Goal: Task Accomplishment & Management: Complete application form

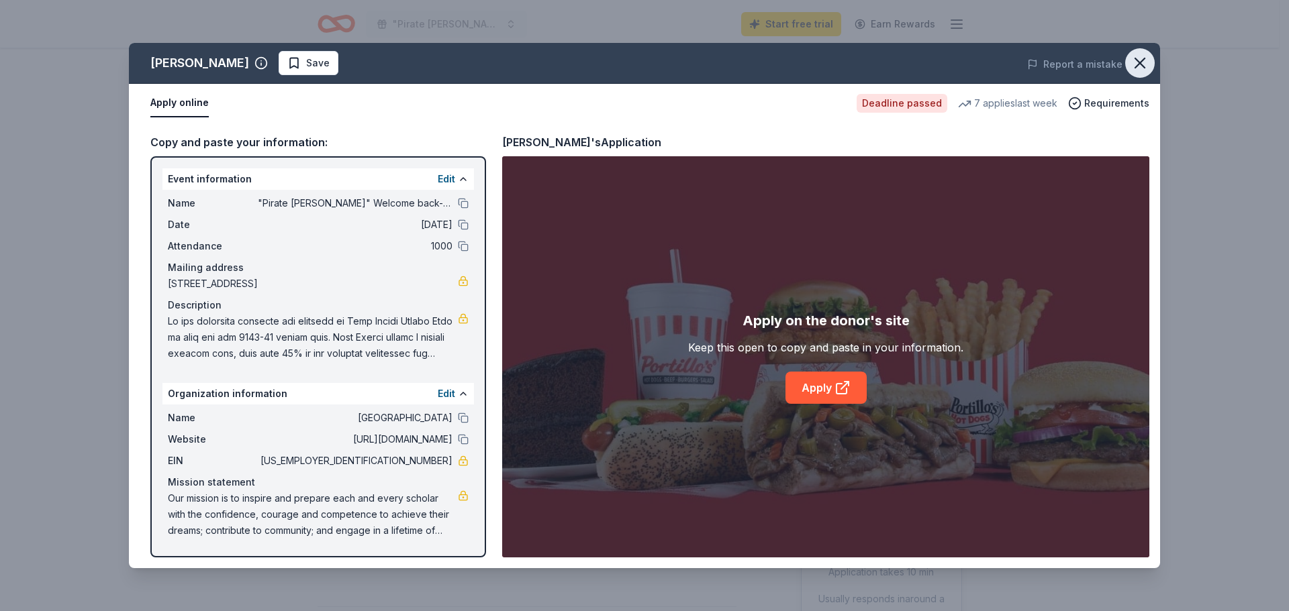
click at [1135, 61] on icon "button" at bounding box center [1139, 63] width 19 height 19
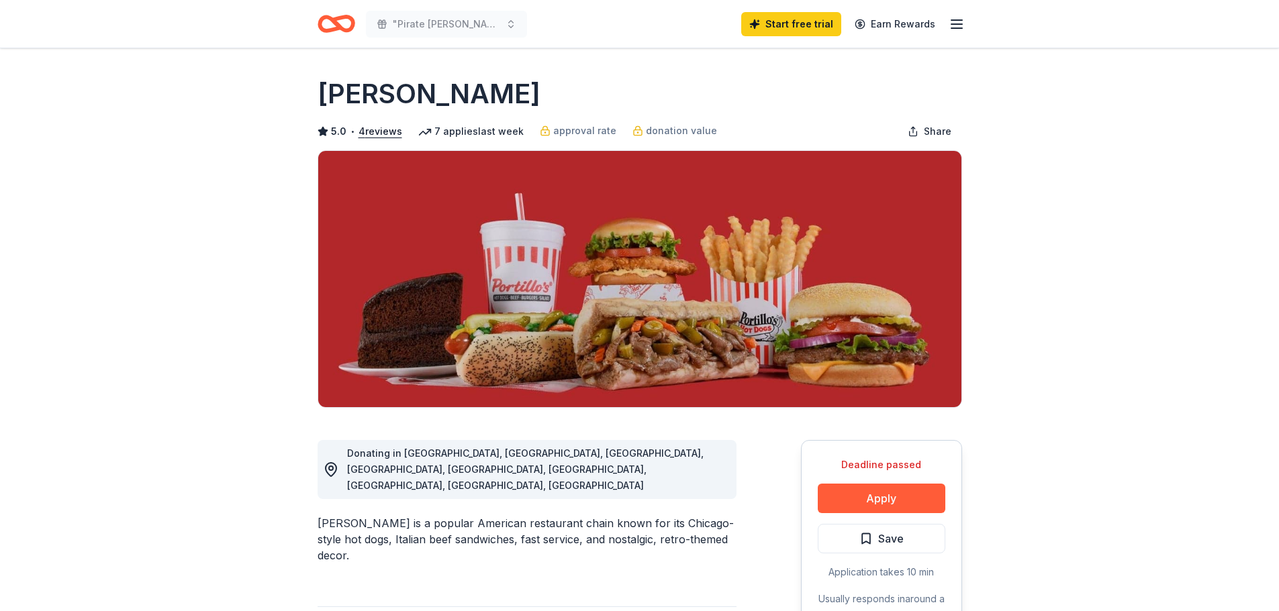
click at [952, 27] on icon "button" at bounding box center [956, 24] width 16 height 16
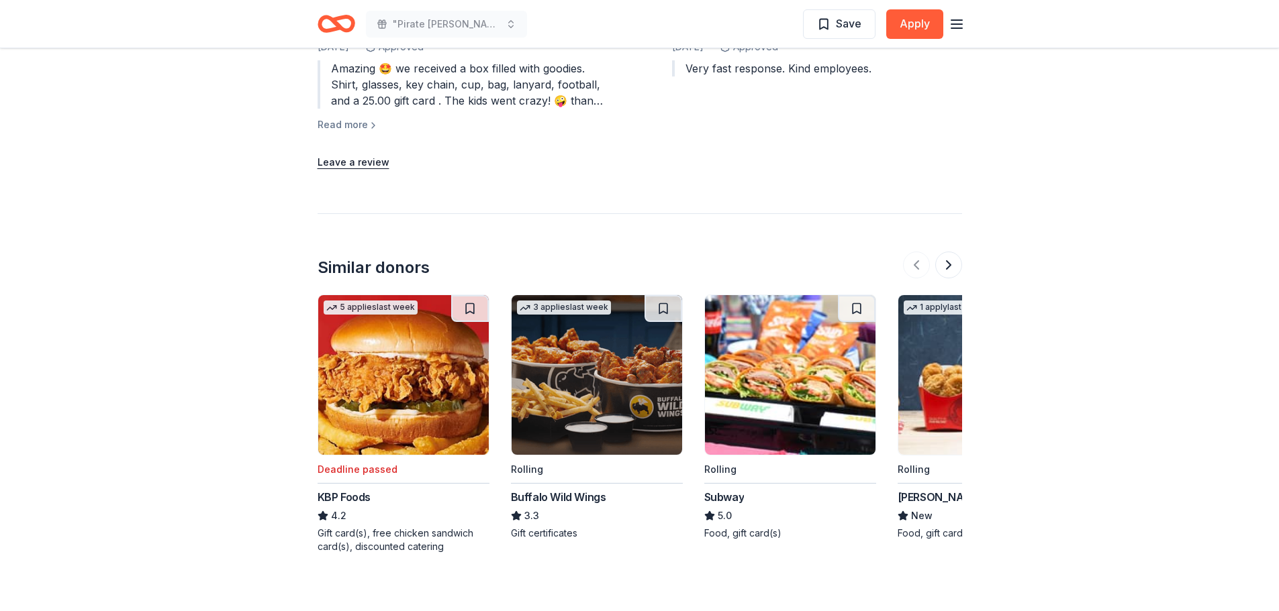
scroll to position [1474, 0]
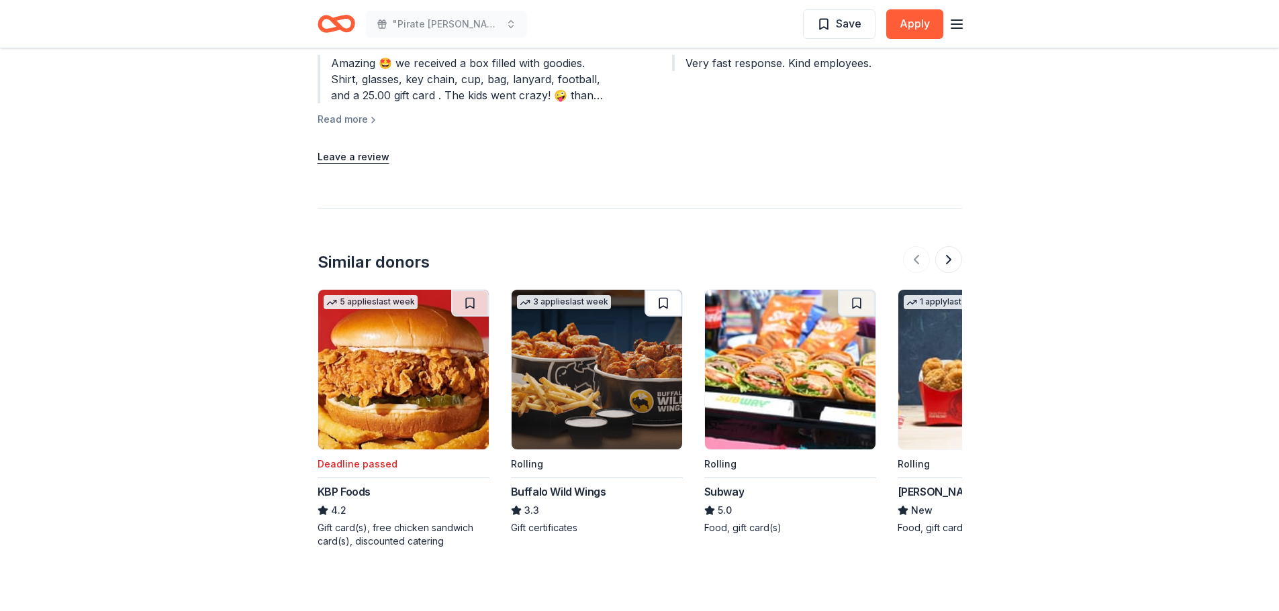
click at [666, 290] on button at bounding box center [663, 303] width 38 height 27
click at [858, 290] on button at bounding box center [857, 303] width 38 height 27
click at [621, 322] on img at bounding box center [596, 370] width 170 height 160
click at [948, 246] on button at bounding box center [948, 259] width 27 height 27
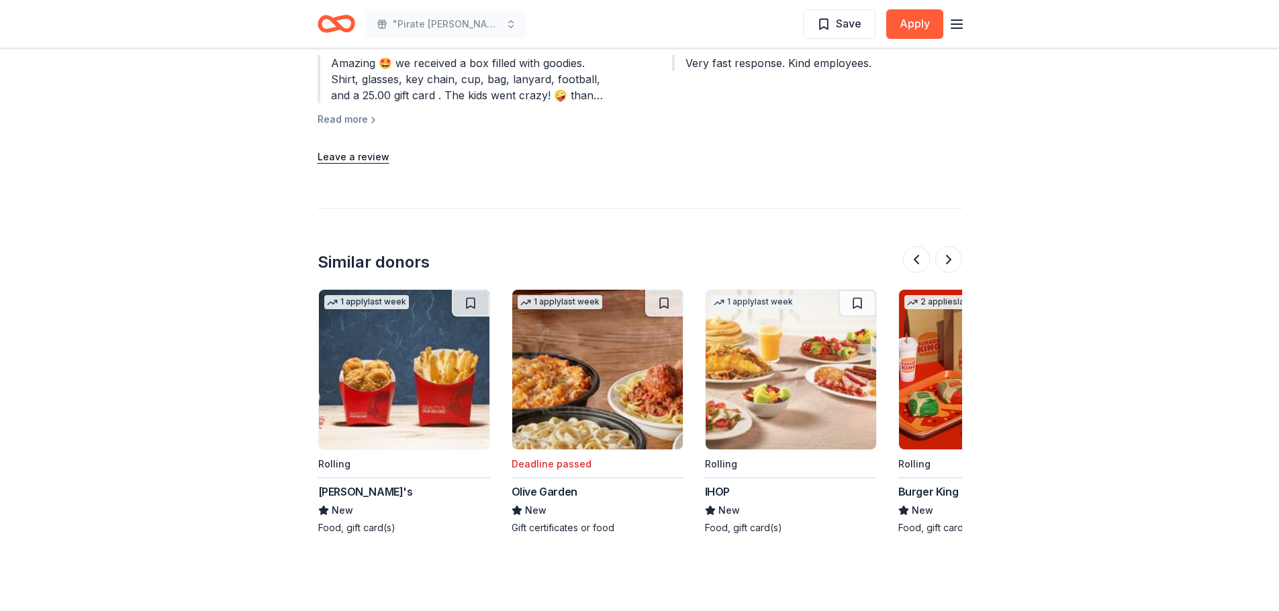
scroll to position [0, 580]
click at [473, 290] on button at bounding box center [470, 303] width 38 height 27
click at [656, 290] on button at bounding box center [663, 303] width 38 height 27
click at [858, 290] on button at bounding box center [857, 303] width 38 height 27
click at [950, 246] on button at bounding box center [948, 259] width 27 height 27
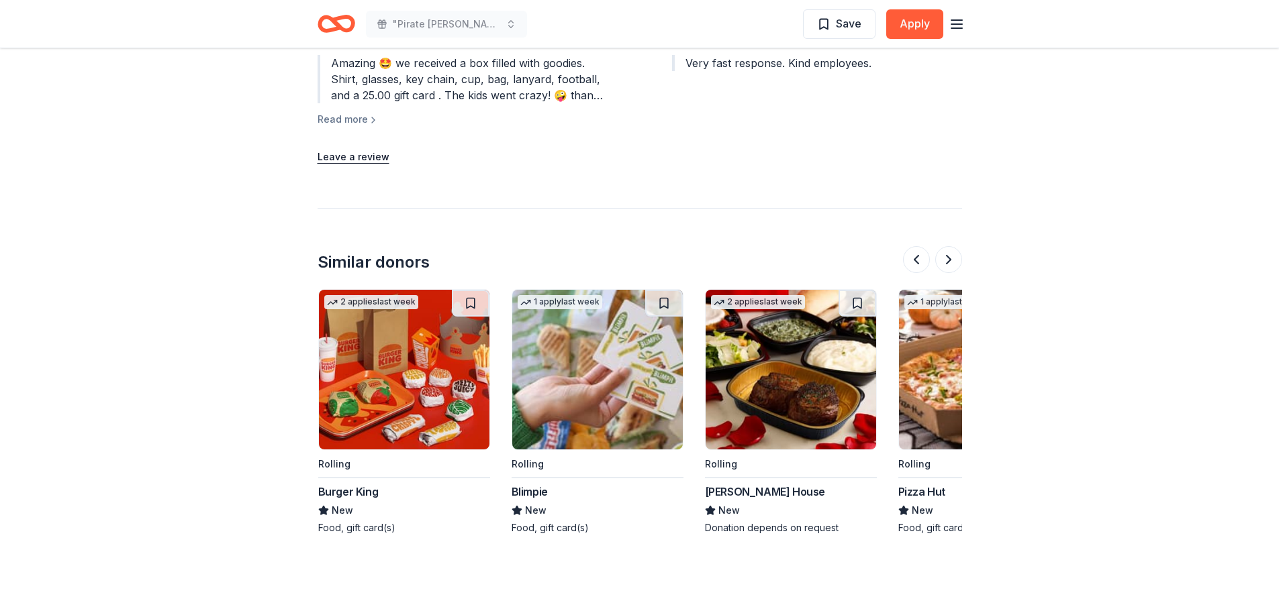
scroll to position [0, 1160]
click at [471, 290] on button at bounding box center [470, 303] width 38 height 27
click at [863, 290] on button at bounding box center [857, 303] width 38 height 27
click at [952, 246] on button at bounding box center [948, 259] width 27 height 27
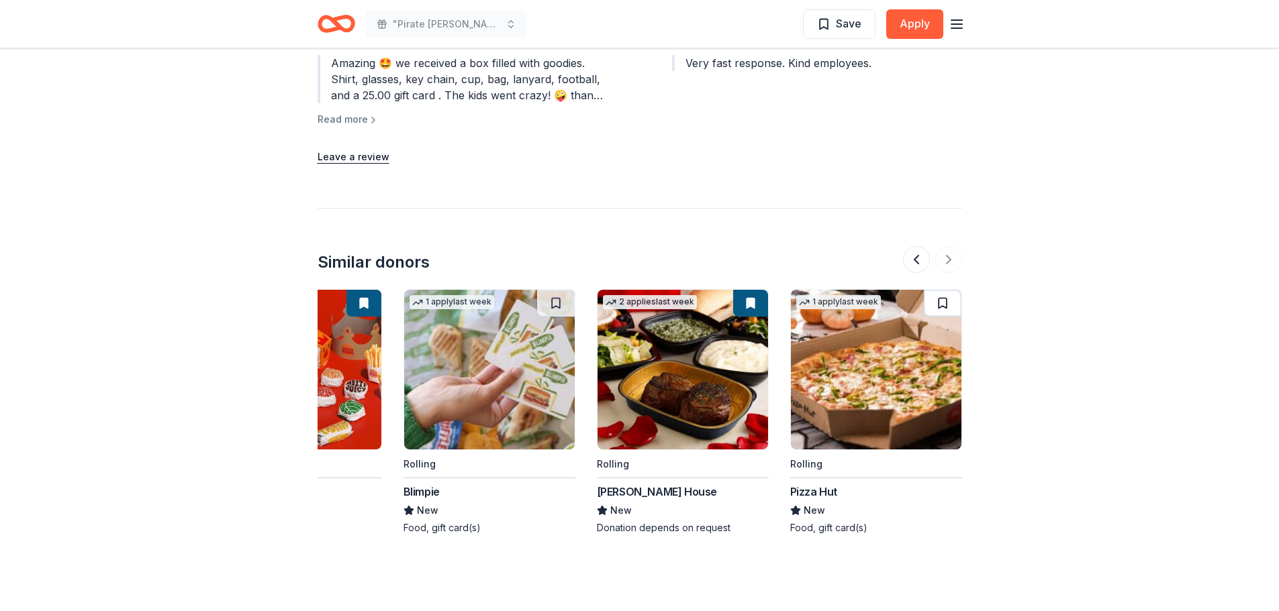
click at [938, 290] on button at bounding box center [943, 303] width 38 height 27
click at [926, 246] on button at bounding box center [916, 259] width 27 height 27
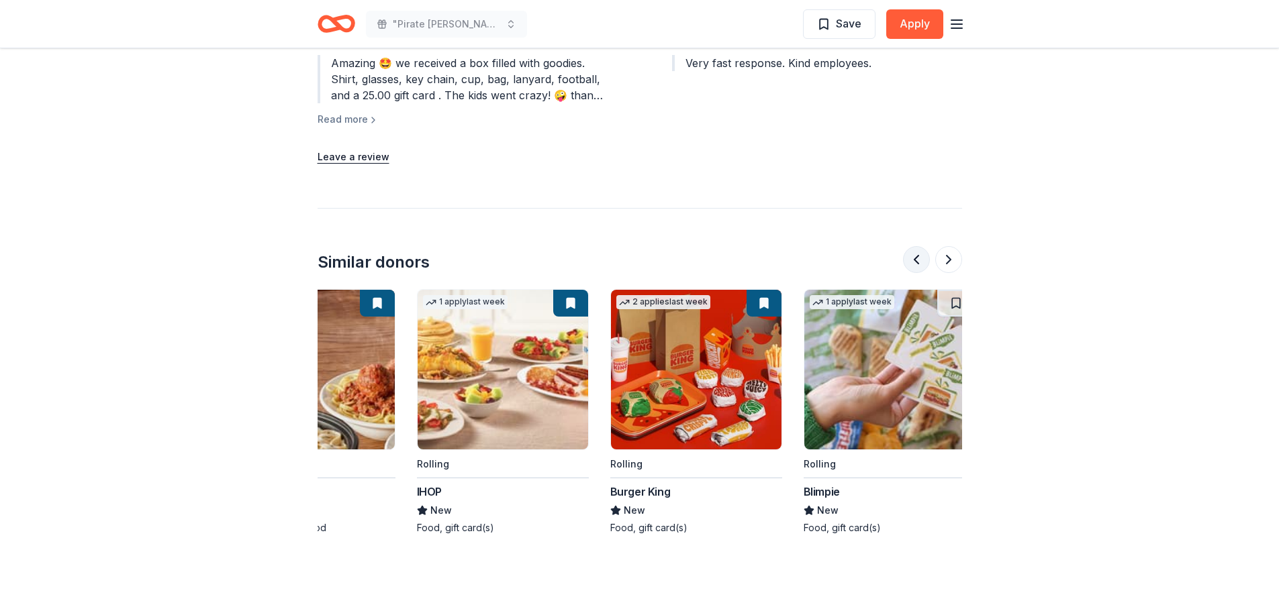
scroll to position [0, 773]
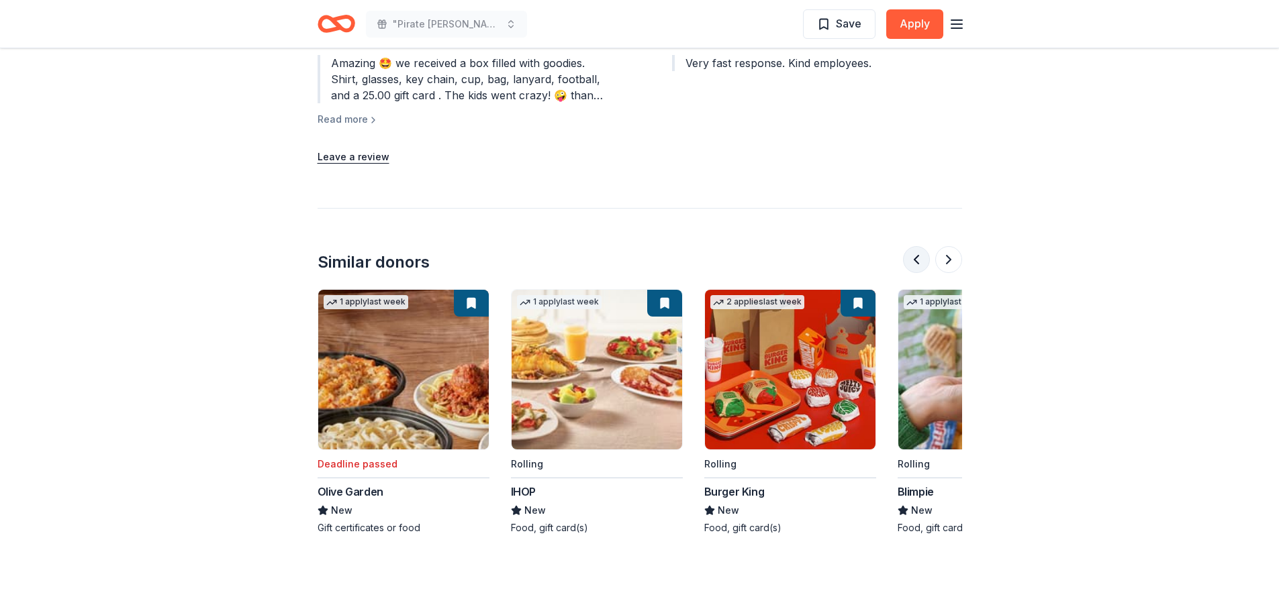
click at [910, 246] on button at bounding box center [916, 259] width 27 height 27
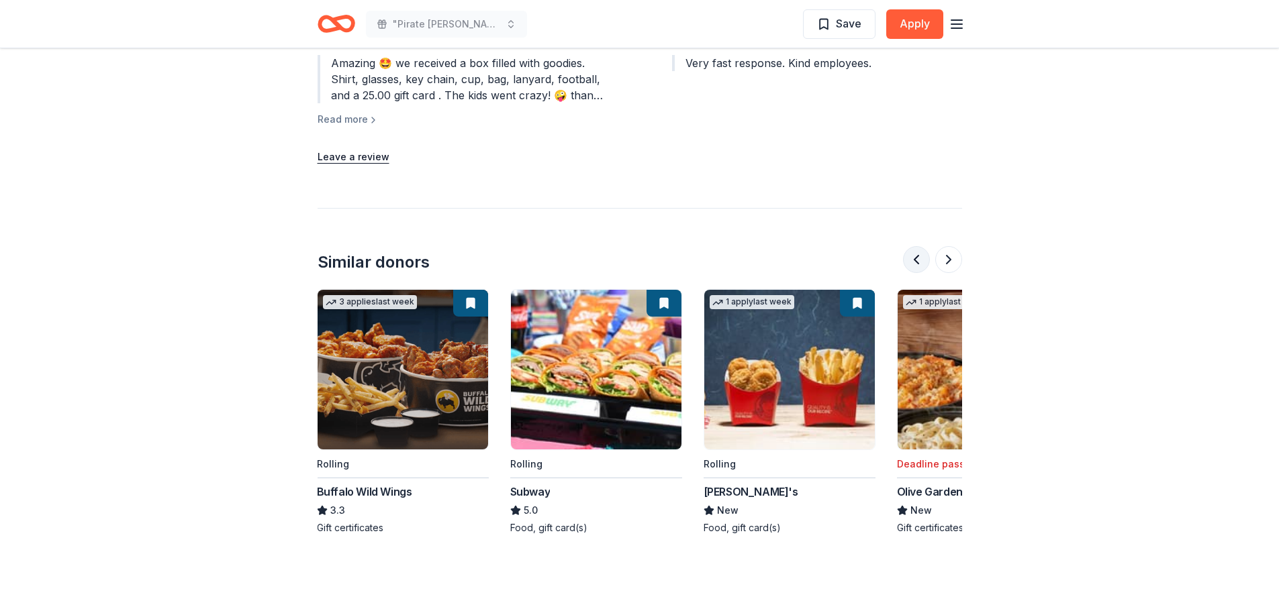
scroll to position [0, 193]
click at [918, 246] on button at bounding box center [916, 259] width 27 height 27
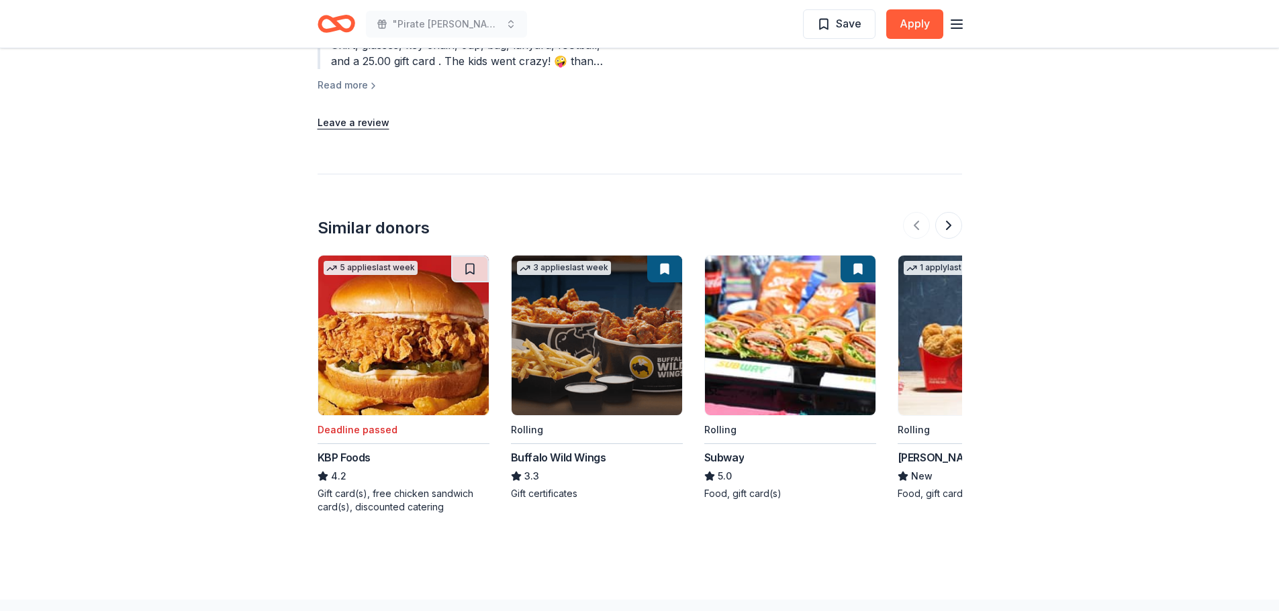
scroll to position [1511, 0]
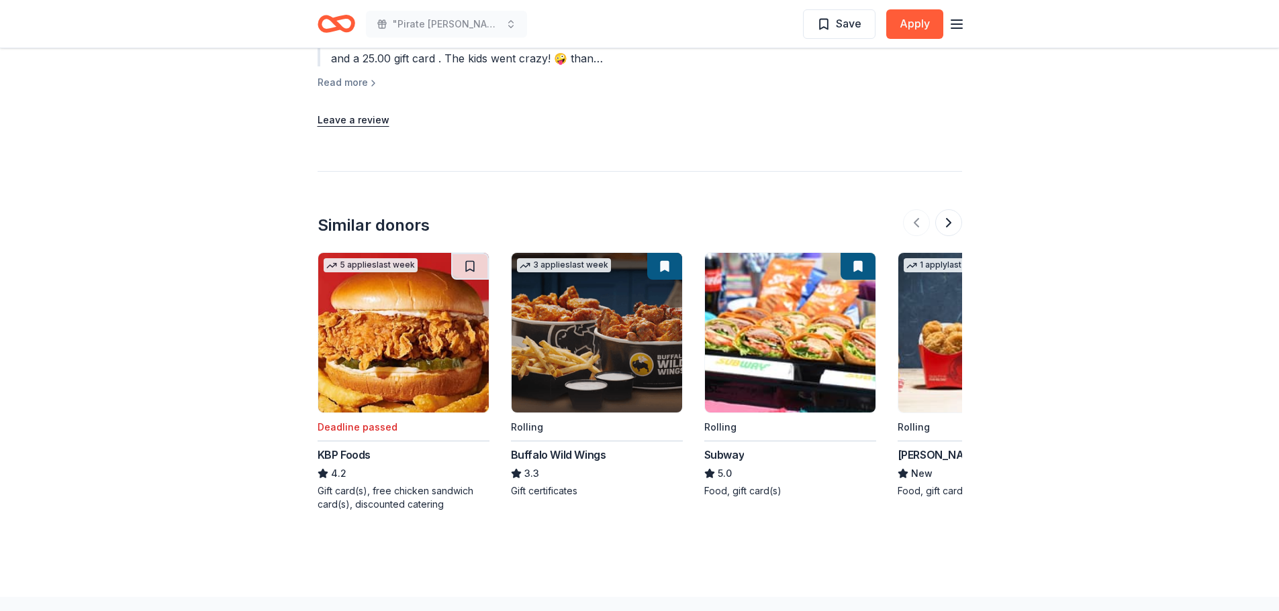
click at [794, 272] on img at bounding box center [790, 333] width 170 height 160
click at [939, 322] on img at bounding box center [983, 333] width 170 height 160
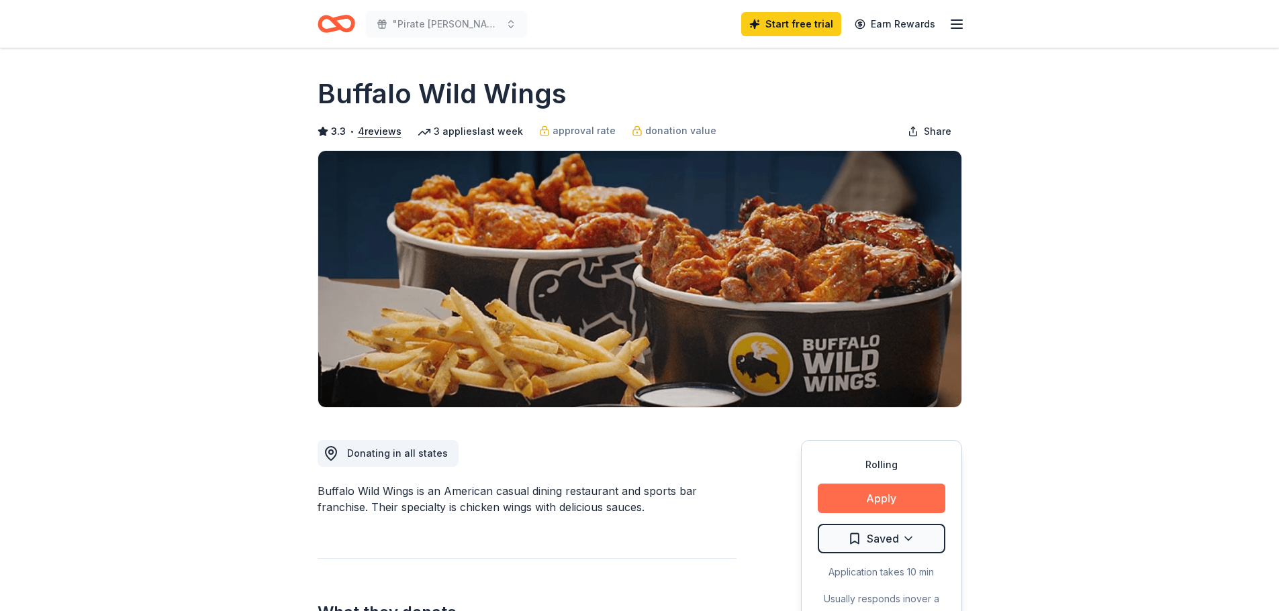
click at [864, 499] on button "Apply" at bounding box center [882, 499] width 128 height 30
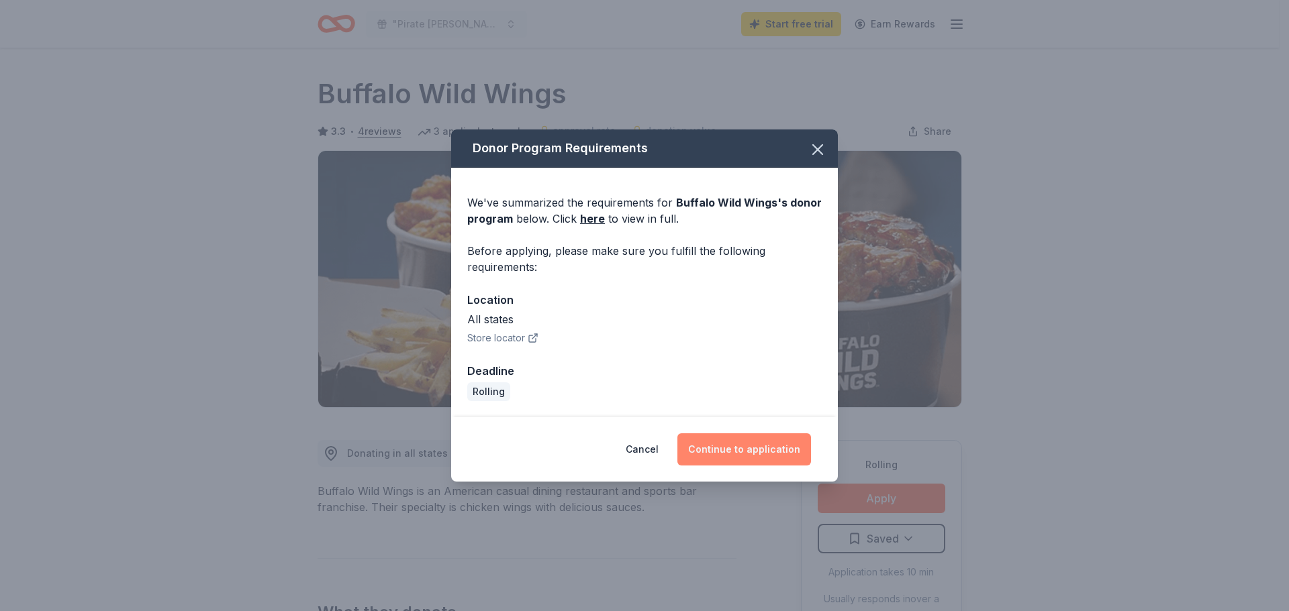
click at [725, 446] on button "Continue to application" at bounding box center [744, 450] width 134 height 32
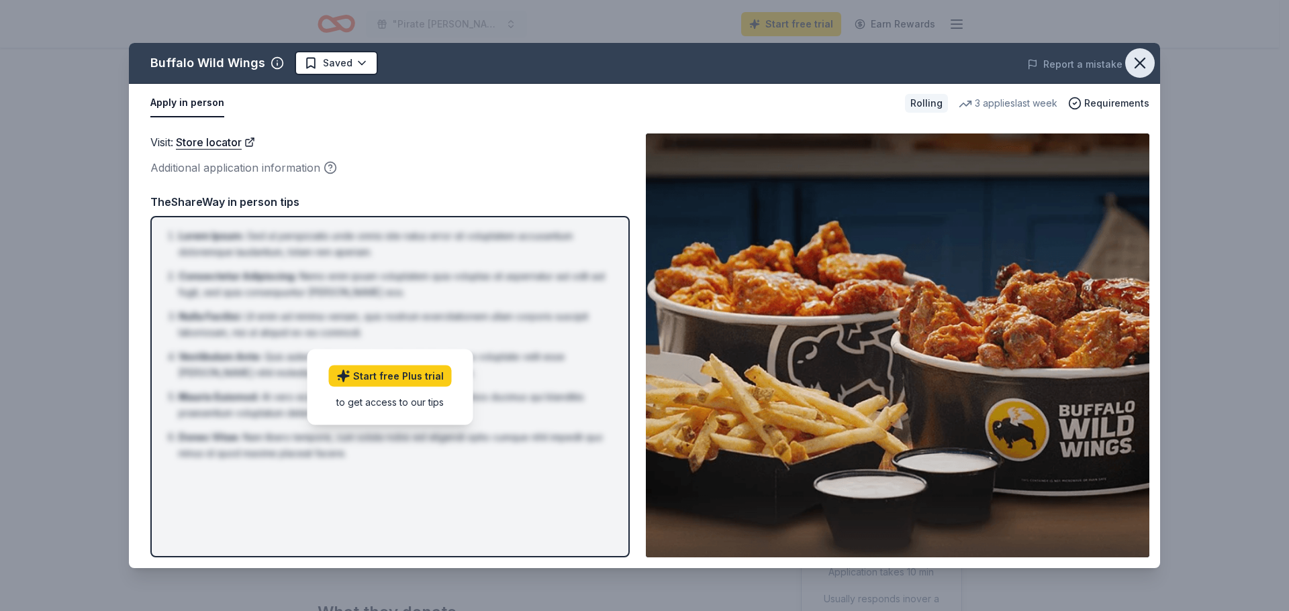
click at [1146, 68] on icon "button" at bounding box center [1139, 63] width 19 height 19
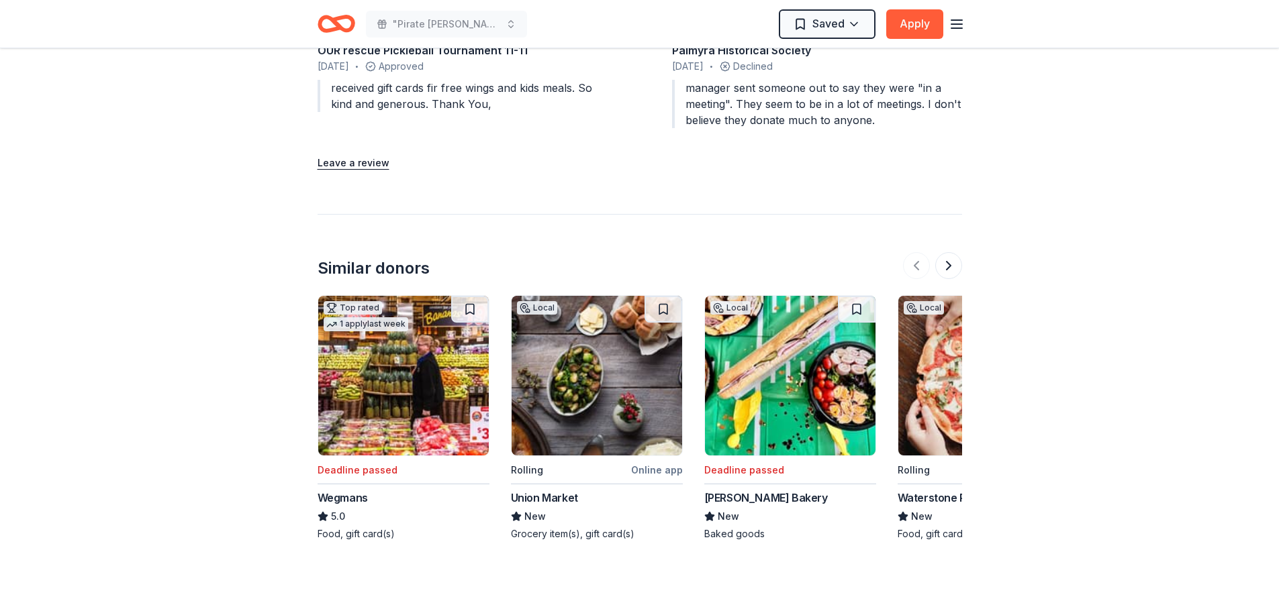
scroll to position [1396, 0]
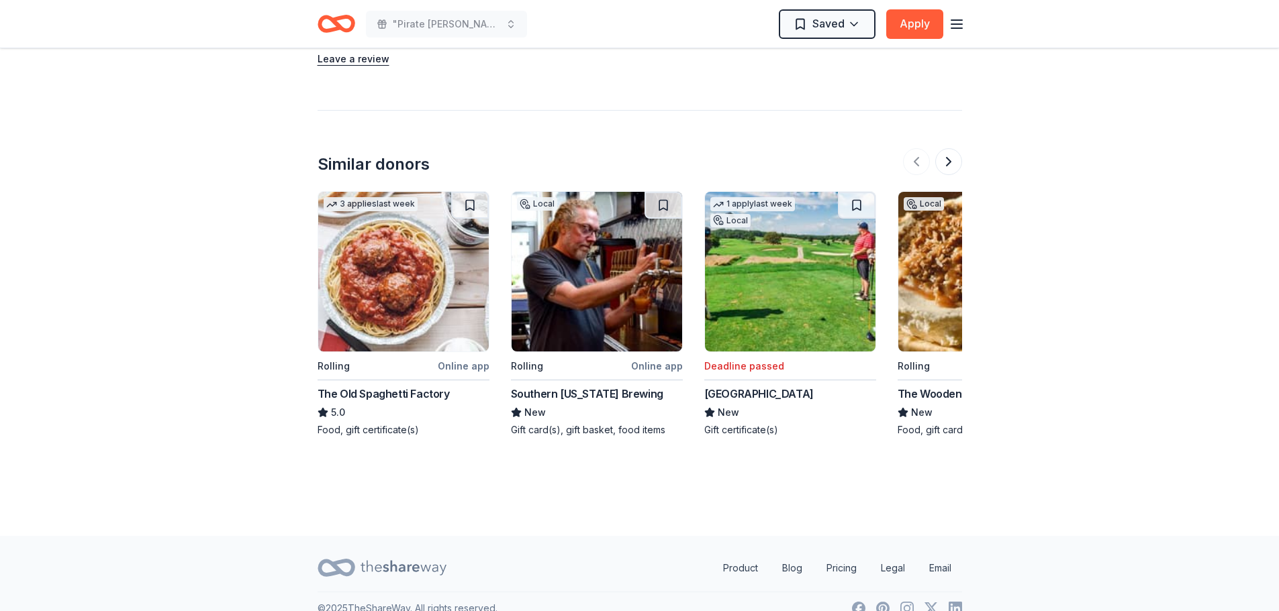
scroll to position [1494, 0]
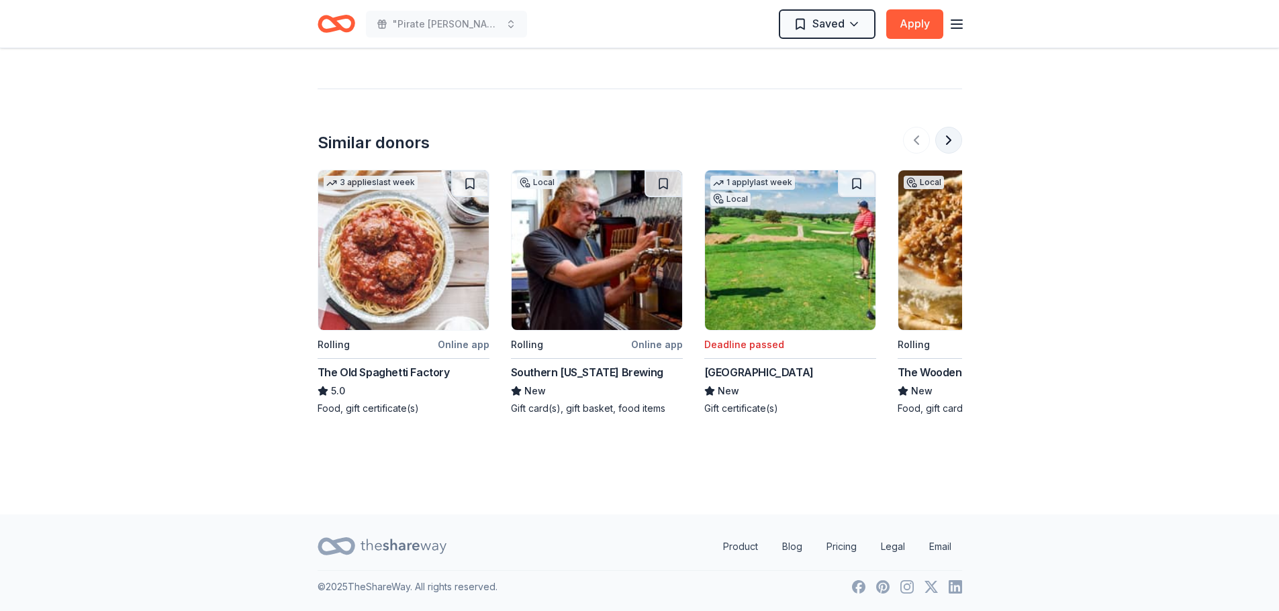
click at [955, 137] on button at bounding box center [948, 140] width 27 height 27
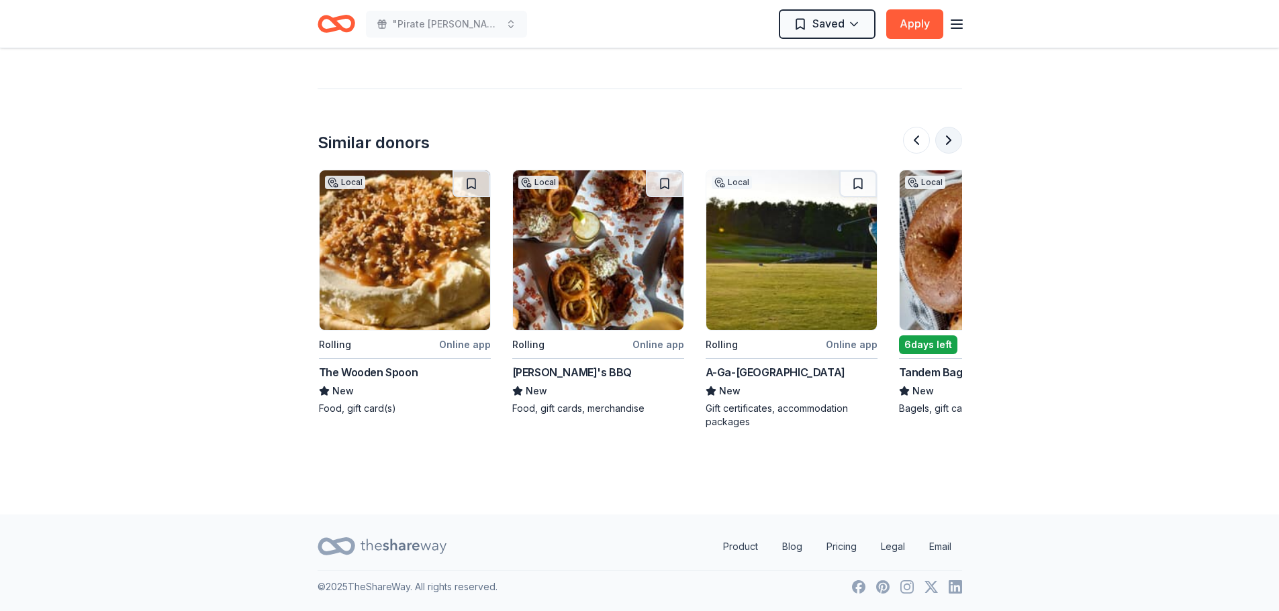
scroll to position [0, 580]
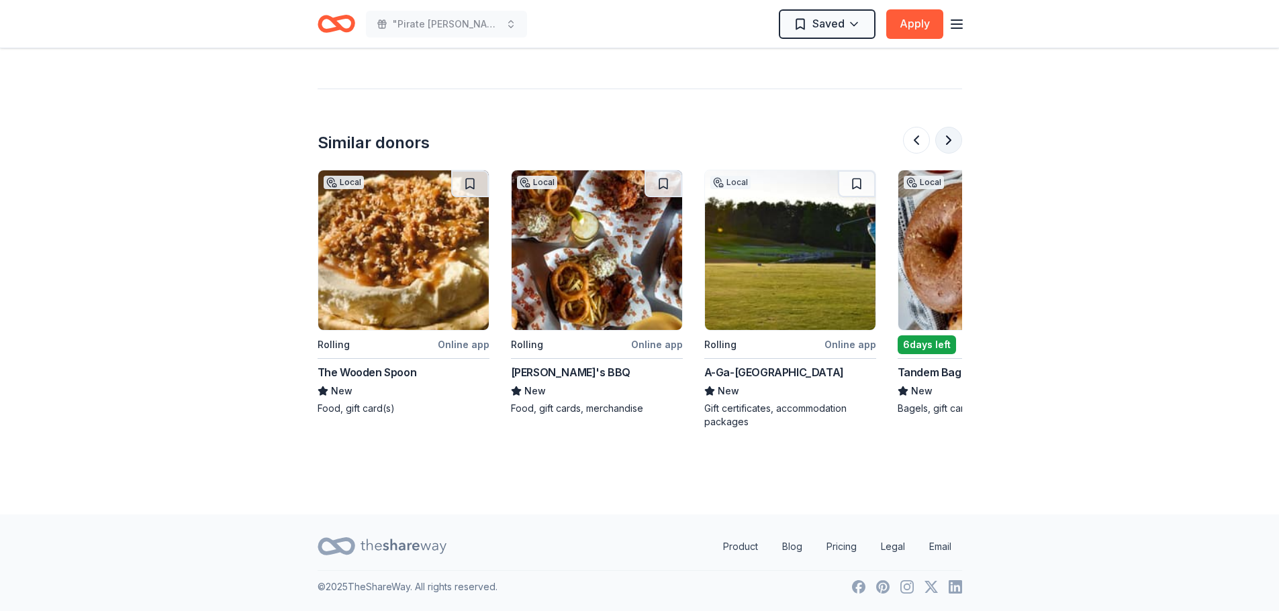
click at [955, 137] on button at bounding box center [948, 140] width 27 height 27
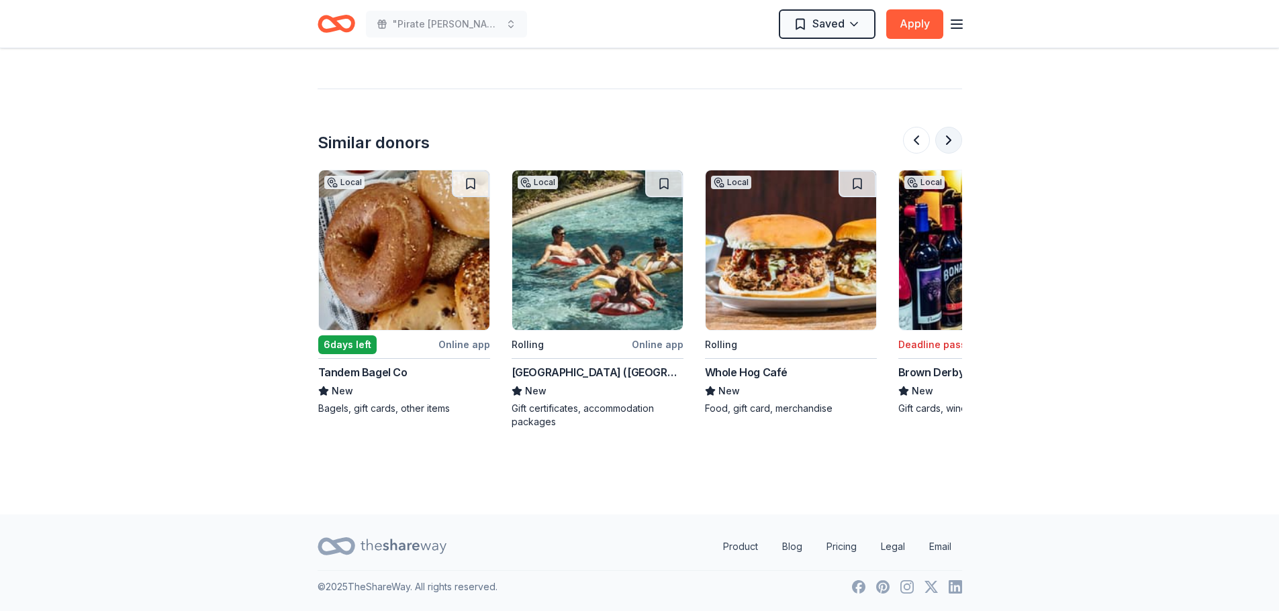
scroll to position [0, 1160]
click at [955, 137] on button at bounding box center [948, 140] width 27 height 27
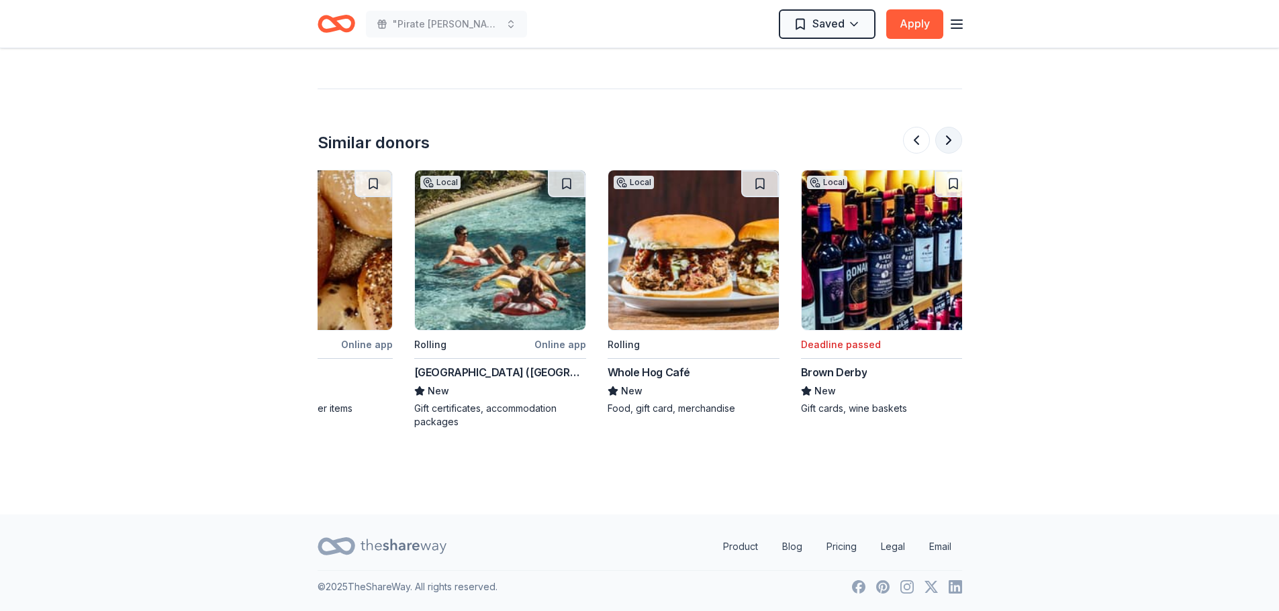
scroll to position [0, 1267]
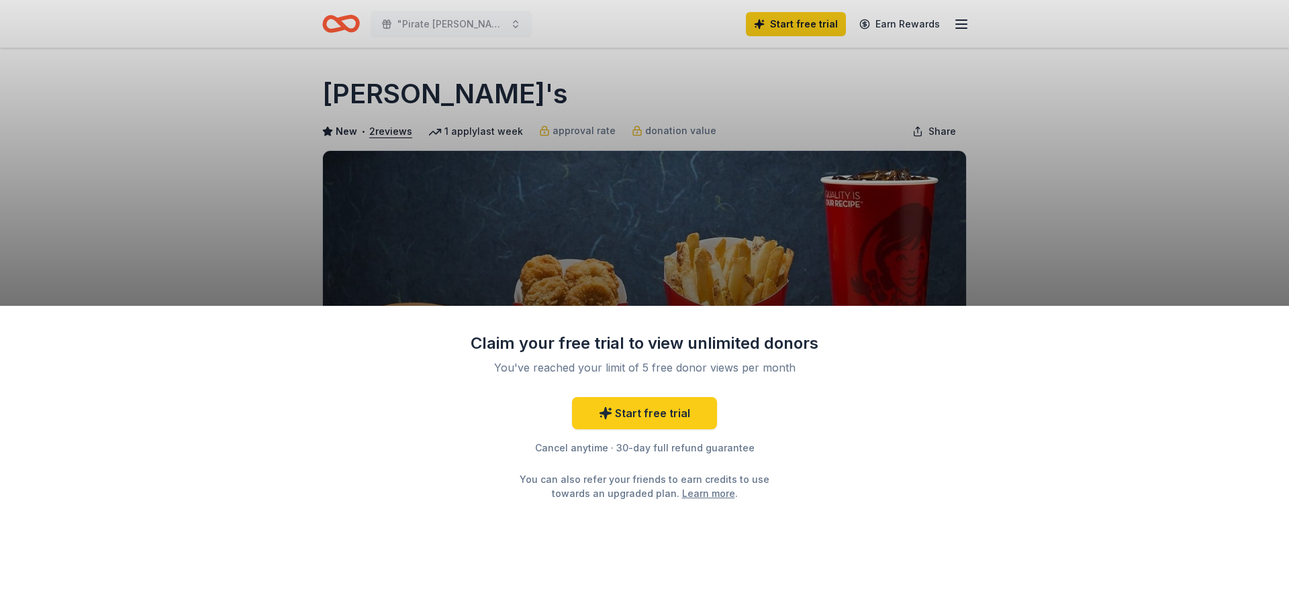
click at [1220, 176] on div "Claim your free trial to view unlimited donors You've reached your limit of 5 f…" at bounding box center [644, 305] width 1289 height 611
